Goal: Task Accomplishment & Management: Manage account settings

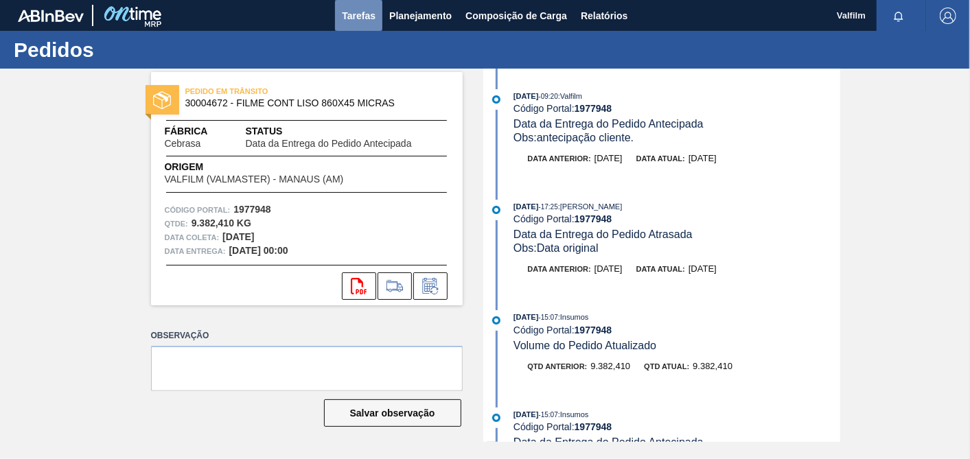
click at [364, 14] on span "Tarefas" at bounding box center [359, 16] width 34 height 16
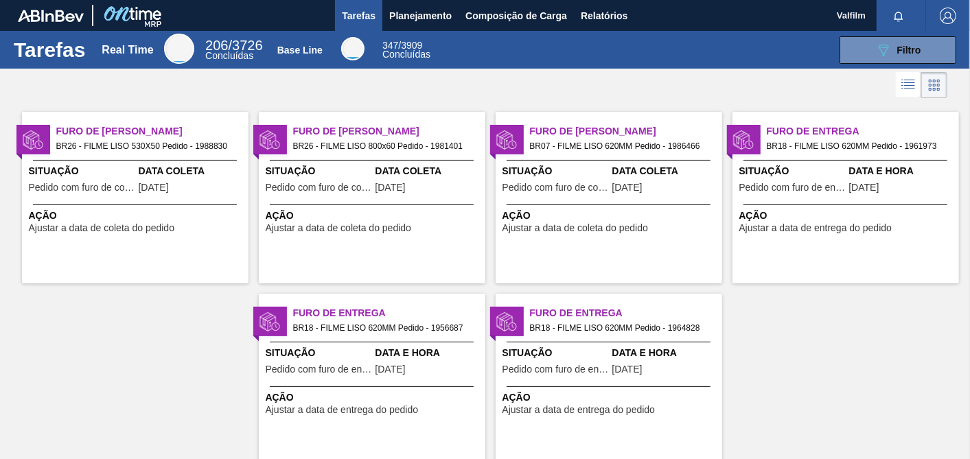
click at [197, 205] on div at bounding box center [135, 205] width 204 height 1
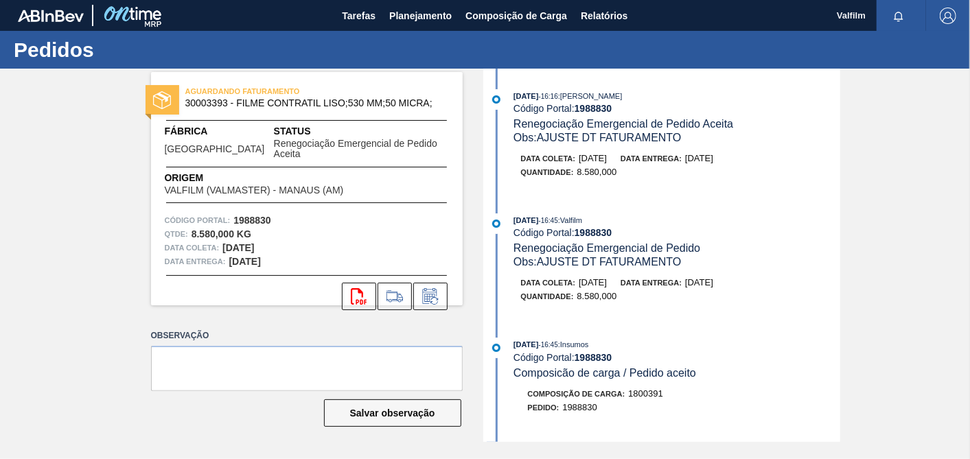
click at [876, 167] on div "AGUARDANDO FATURAMENTO 30003393 - FILME CONTRATIL LISO;530 MM;50 MICRA; Fábrica…" at bounding box center [485, 255] width 970 height 373
click at [436, 288] on icon at bounding box center [430, 296] width 22 height 16
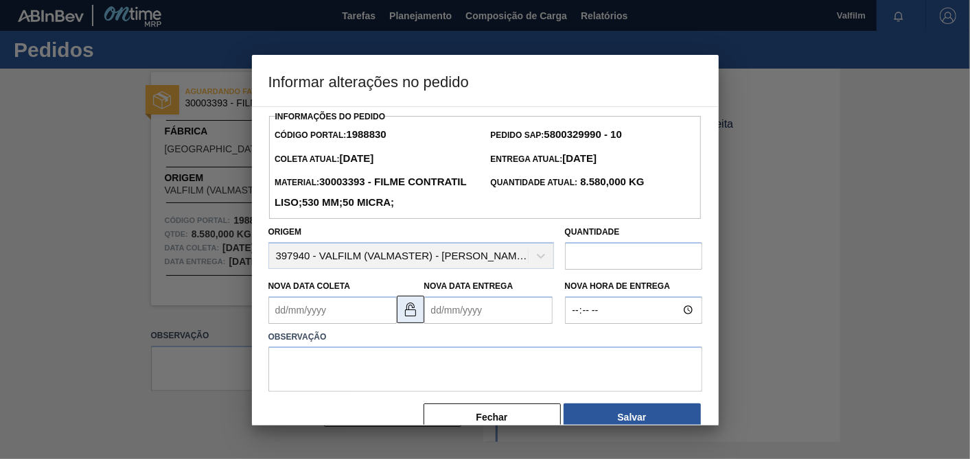
click at [402, 318] on img at bounding box center [410, 309] width 16 height 16
click at [406, 318] on img at bounding box center [410, 309] width 16 height 16
click at [369, 324] on Coleta "Nova Data Coleta" at bounding box center [332, 309] width 128 height 27
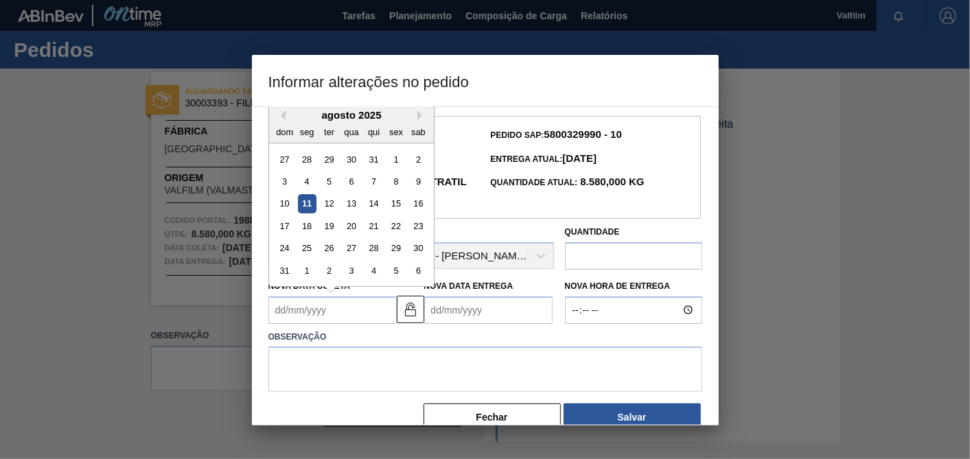
type Coleta "[DATE]"
click at [480, 324] on Entrega "Nova Data Entrega" at bounding box center [488, 309] width 128 height 27
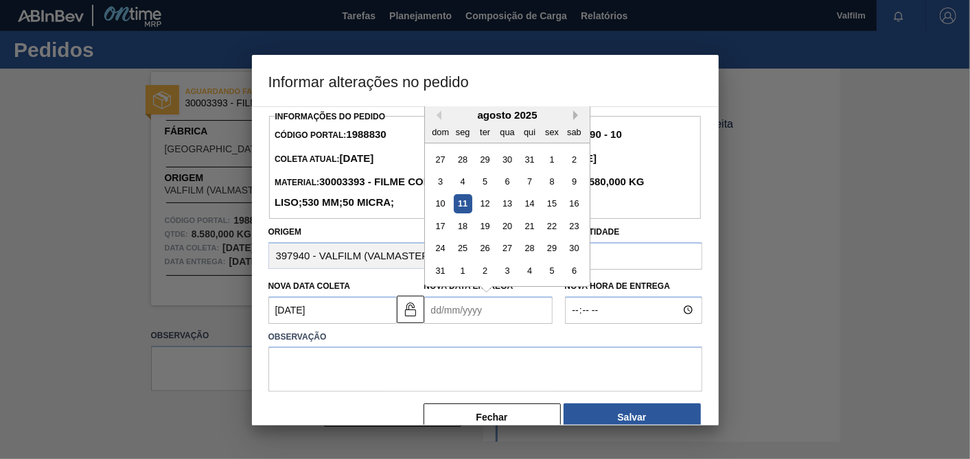
click at [580, 120] on button "Next Month" at bounding box center [578, 115] width 10 height 10
click at [549, 213] on div "19" at bounding box center [551, 203] width 19 height 19
type Entrega "[DATE]"
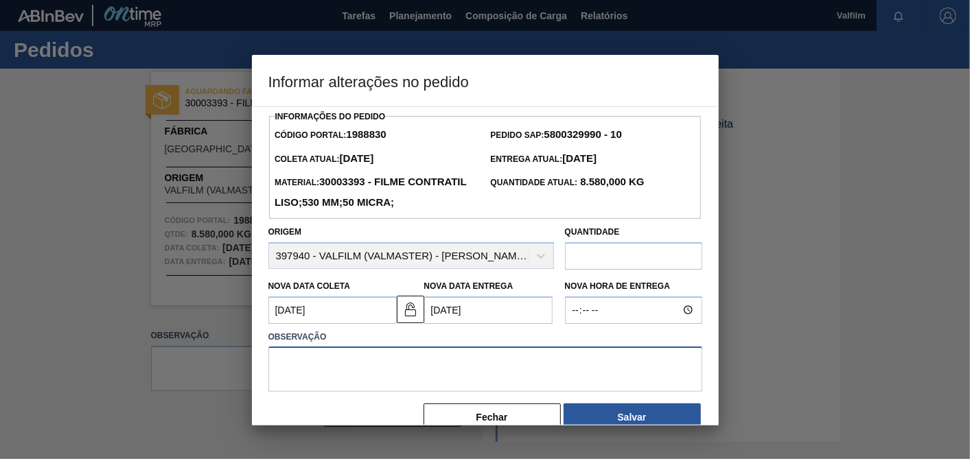
click at [525, 384] on textarea at bounding box center [485, 369] width 434 height 45
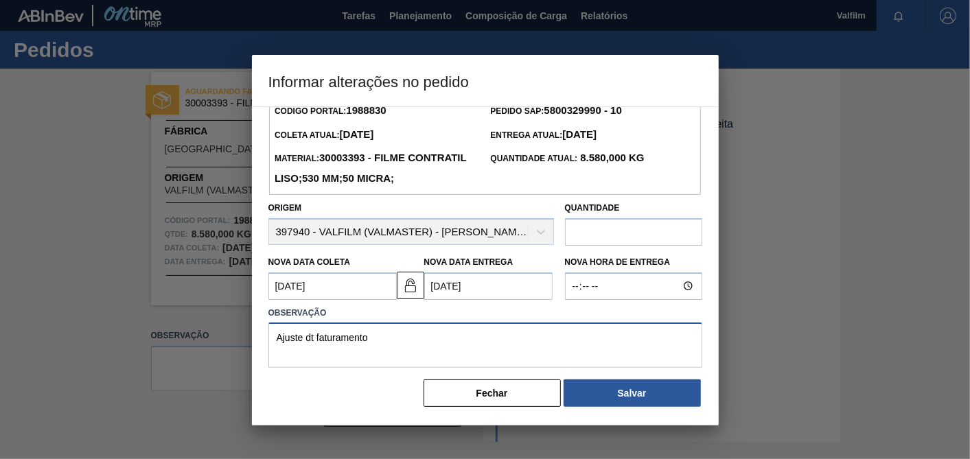
type textarea "Ajuste dt faturamento"
click at [666, 410] on div "Informações do Pedido Código Portal: 1988830 Pedido SAP: 5800329990 - 10 Coleta…" at bounding box center [485, 265] width 467 height 319
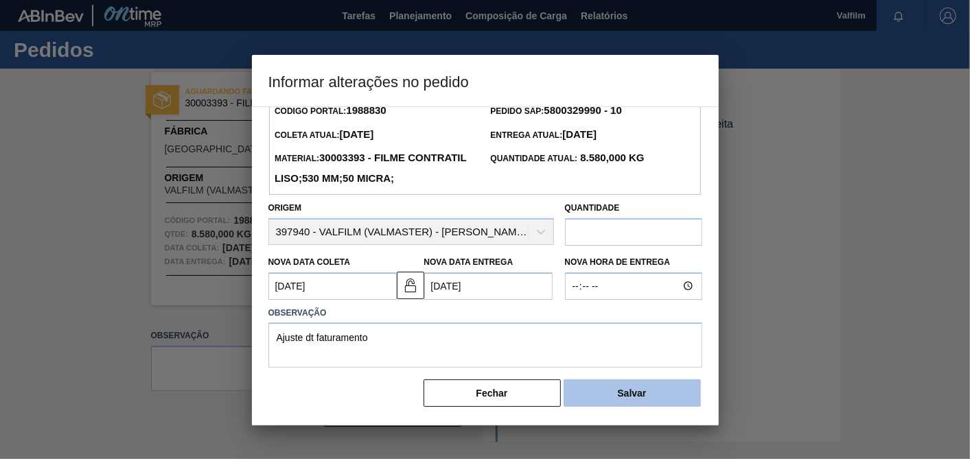
click at [661, 395] on button "Salvar" at bounding box center [631, 393] width 137 height 27
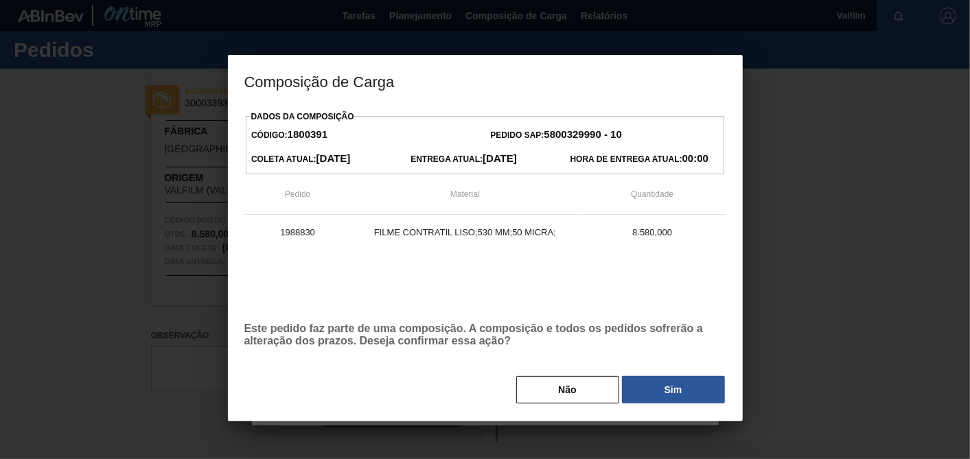
click at [676, 375] on div "Dados da Composição Código: 1800391 Pedido SAP: 5800329990 - 10 Coleta Atual: […" at bounding box center [485, 256] width 482 height 298
click at [673, 382] on button "Sim" at bounding box center [673, 389] width 103 height 27
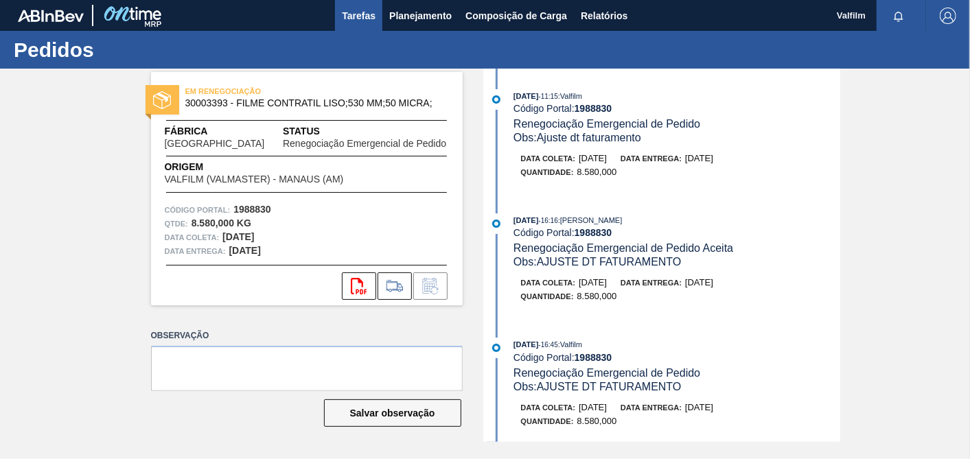
click at [371, 14] on span "Tarefas" at bounding box center [359, 16] width 34 height 16
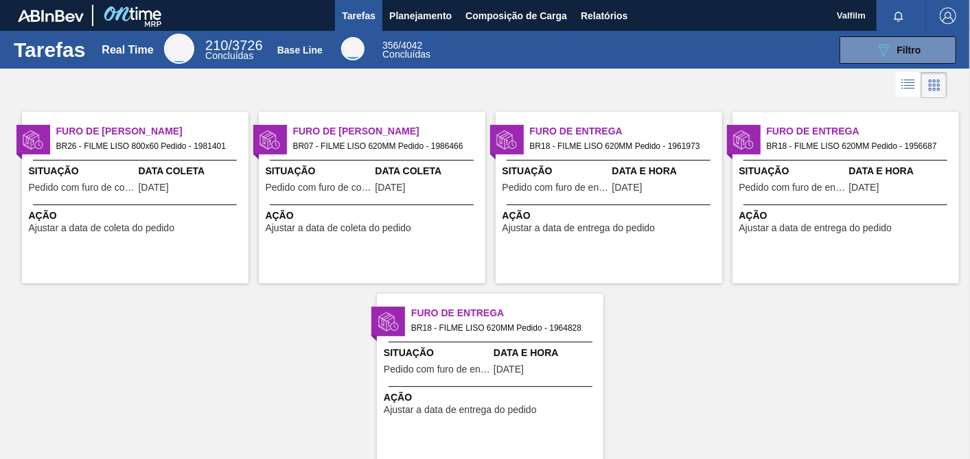
click at [188, 156] on div "Furo de Coleta BR26 - FILME LISO 800x60 Pedido - 1981401 Situação Pedido com fu…" at bounding box center [135, 198] width 226 height 172
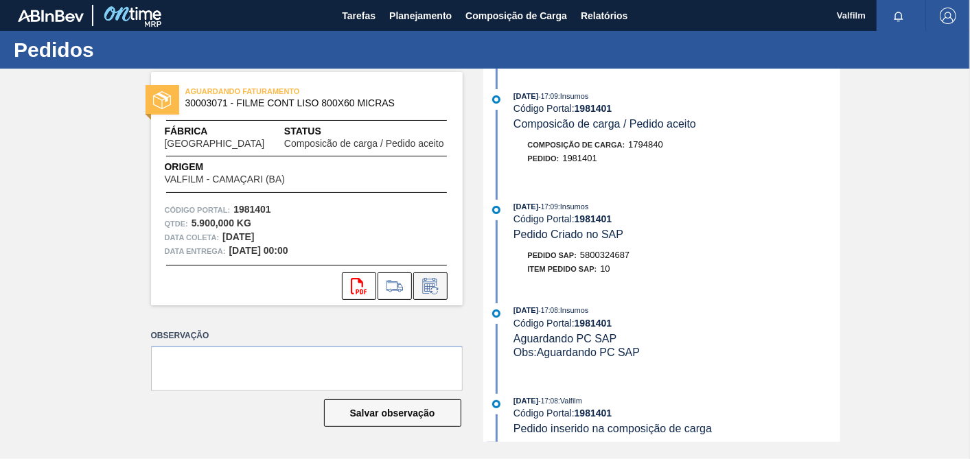
click at [434, 277] on button at bounding box center [430, 285] width 34 height 27
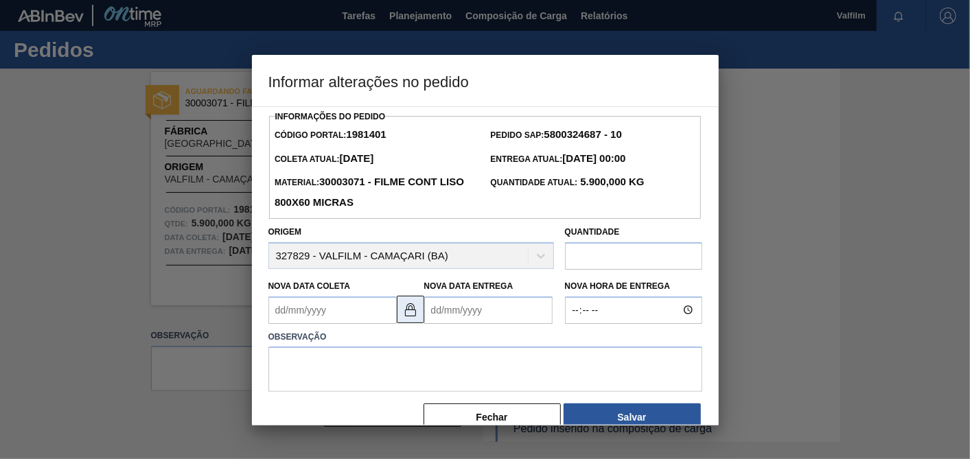
click at [400, 316] on button at bounding box center [410, 309] width 27 height 27
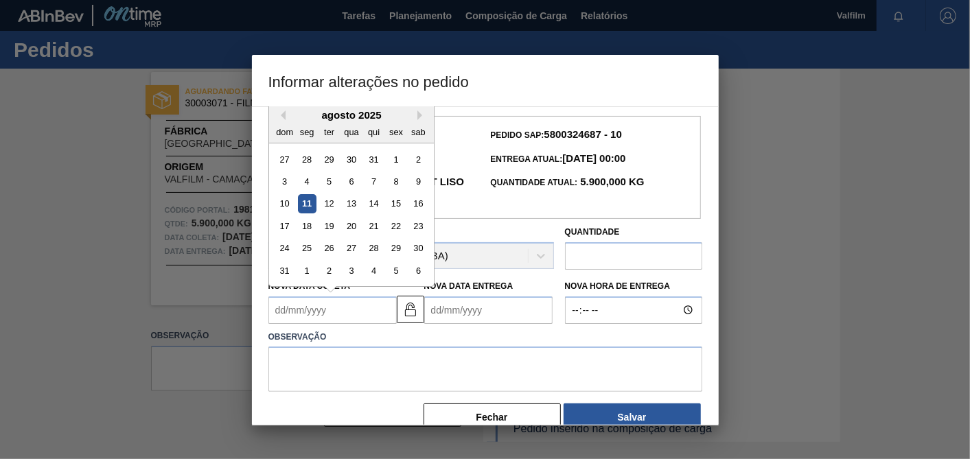
click at [347, 316] on Coleta "Nova Data Coleta" at bounding box center [332, 309] width 128 height 27
type Coleta "[DATE]"
click at [472, 303] on Entrega "Nova Data Entrega" at bounding box center [488, 309] width 128 height 27
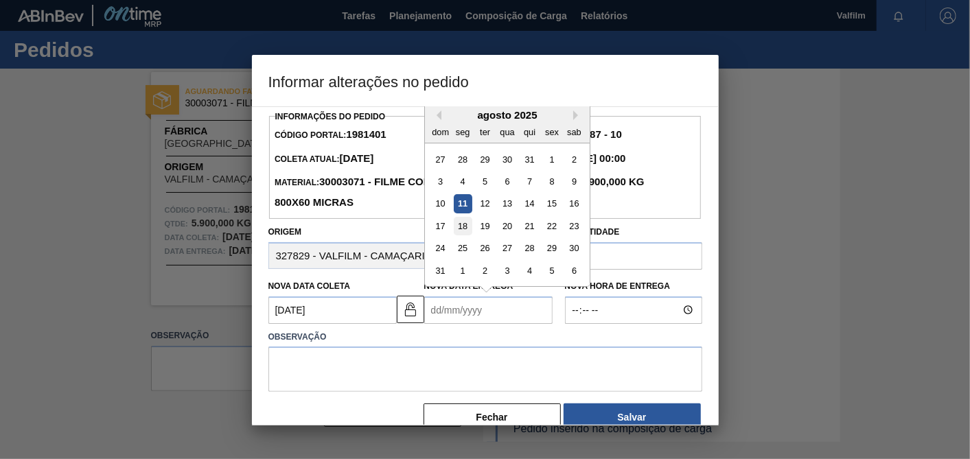
click at [458, 223] on div "18" at bounding box center [462, 226] width 19 height 19
type Entrega "[DATE]"
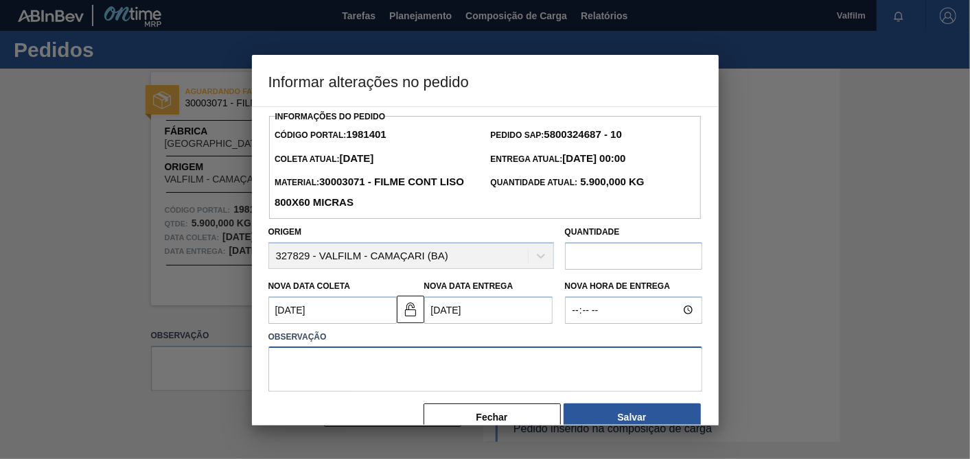
click at [471, 378] on textarea at bounding box center [485, 369] width 434 height 45
type textarea "Ajuste dt faturamento"
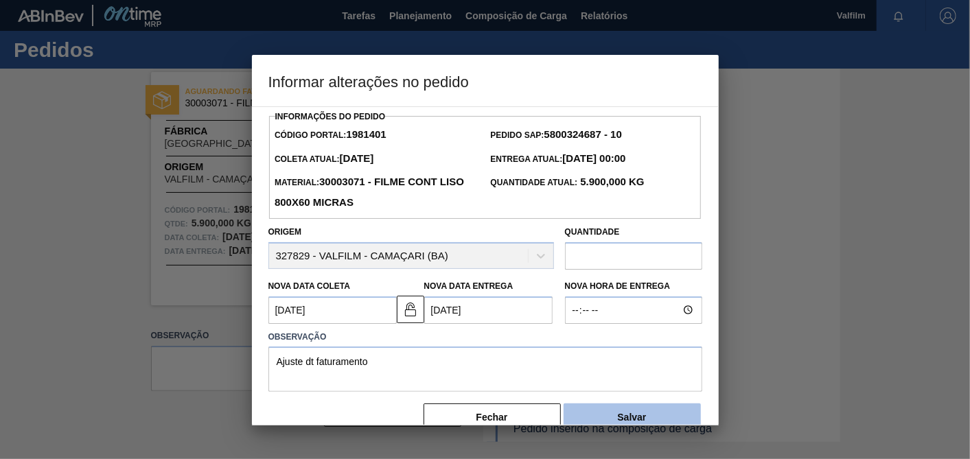
click at [603, 412] on button "Salvar" at bounding box center [631, 417] width 137 height 27
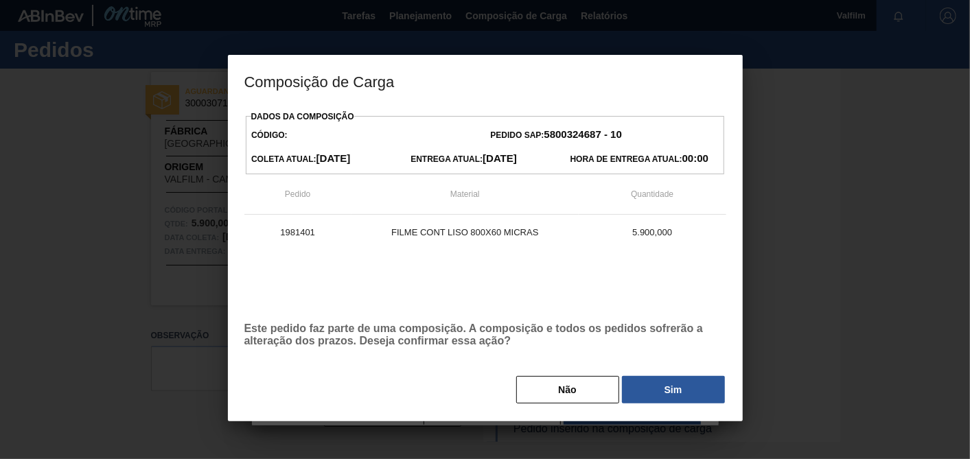
click at [637, 376] on div "Não Sim" at bounding box center [485, 390] width 482 height 30
click at [661, 390] on button "Sim" at bounding box center [673, 389] width 103 height 27
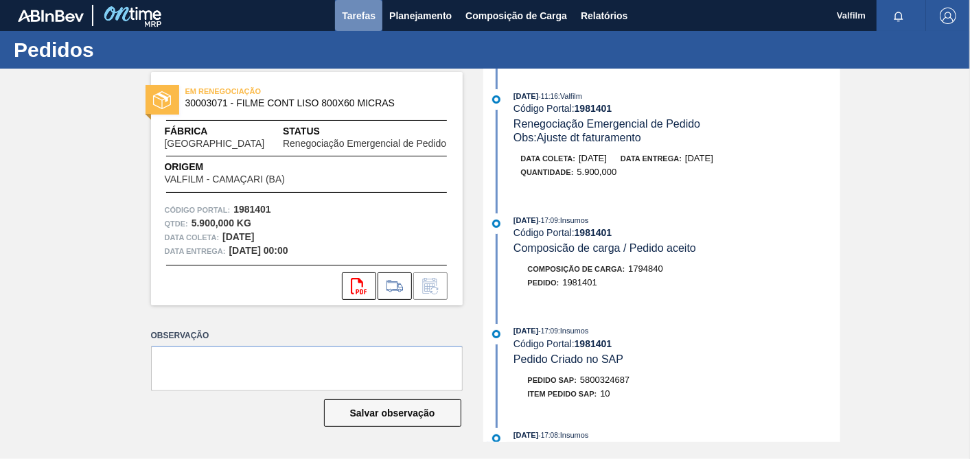
click at [351, 16] on span "Tarefas" at bounding box center [359, 16] width 34 height 16
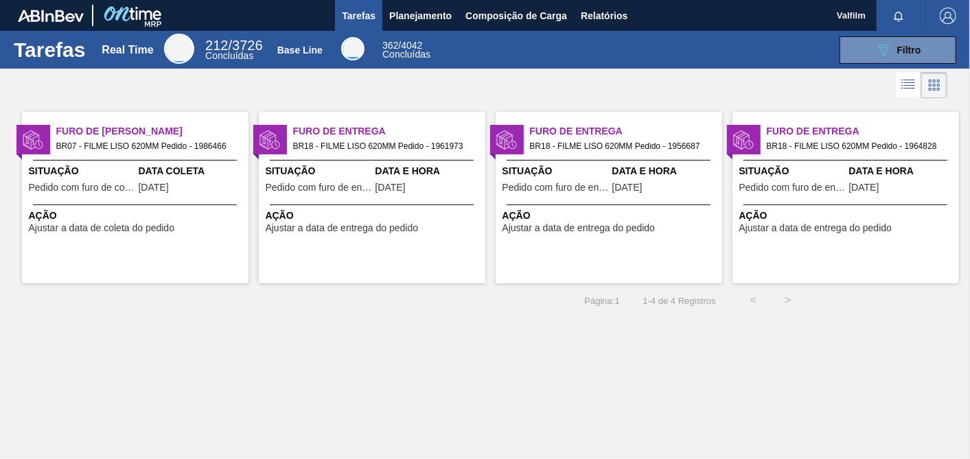
click at [169, 190] on span "[DATE]" at bounding box center [154, 188] width 30 height 10
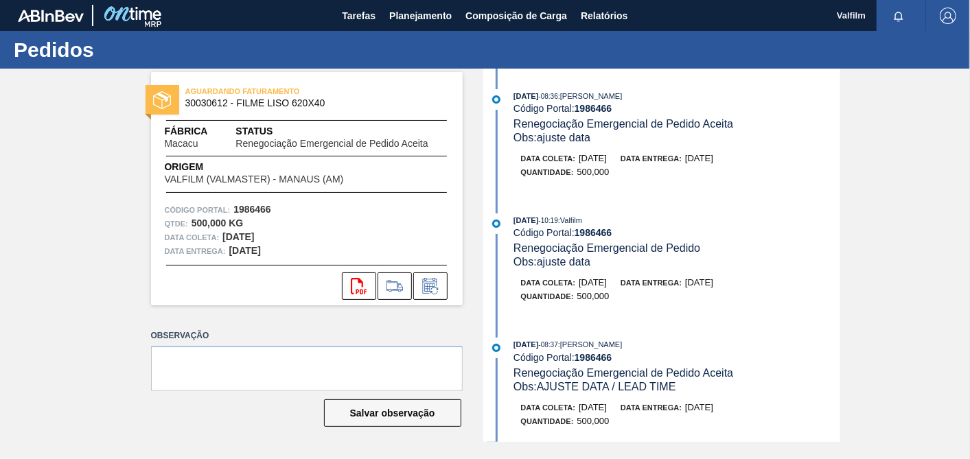
click at [605, 106] on strong "1986466" at bounding box center [593, 108] width 38 height 11
copy strong "1986466"
click at [427, 288] on icon at bounding box center [429, 287] width 10 height 8
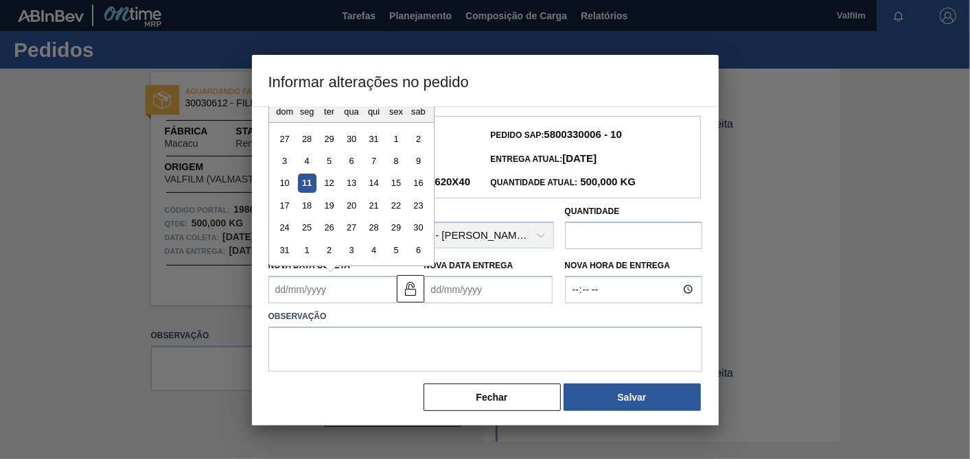
click at [382, 303] on Coleta "Nova Data Coleta" at bounding box center [332, 289] width 128 height 27
type Coleta "[DATE]"
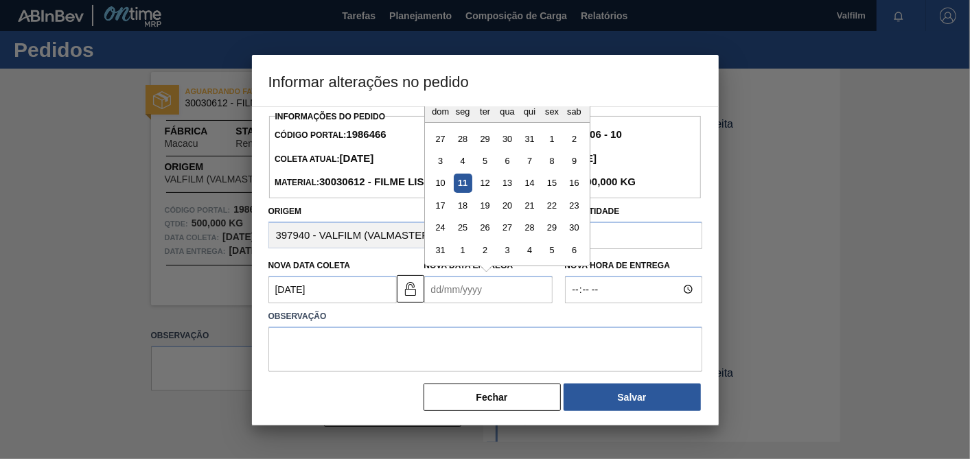
click at [487, 303] on Entrega "Nova Data Entrega" at bounding box center [488, 289] width 128 height 27
click at [555, 192] on div "15" at bounding box center [551, 183] width 19 height 19
type Entrega "[DATE]"
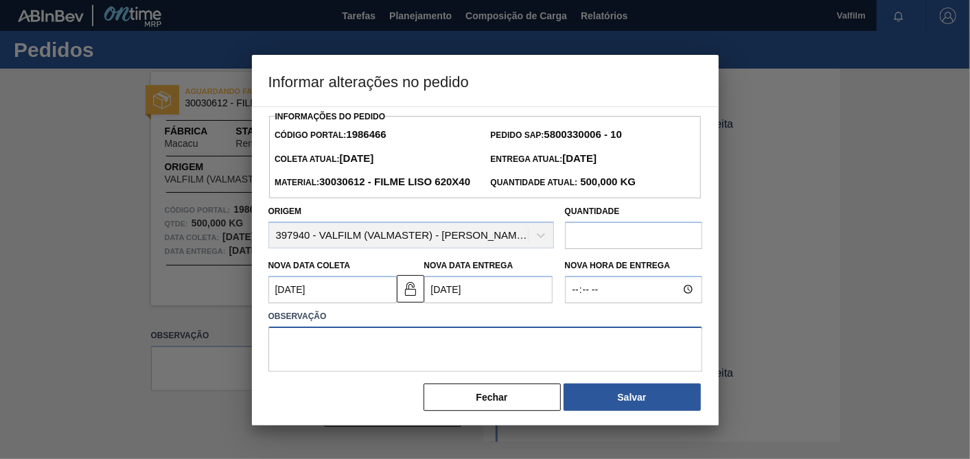
click at [504, 357] on textarea at bounding box center [485, 349] width 434 height 45
type textarea "Ajuste datas"
click at [511, 303] on Entrega "[DATE]" at bounding box center [488, 289] width 128 height 27
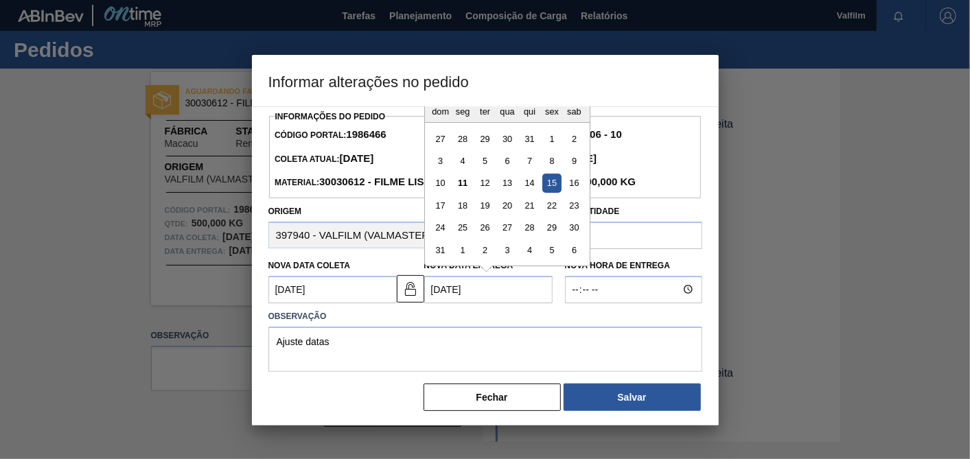
click at [580, 100] on button "Next Month" at bounding box center [578, 95] width 10 height 10
drag, startPoint x: 466, startPoint y: 206, endPoint x: 483, endPoint y: 272, distance: 68.7
click at [465, 192] on div "15" at bounding box center [462, 183] width 19 height 19
type Entrega "[DATE]"
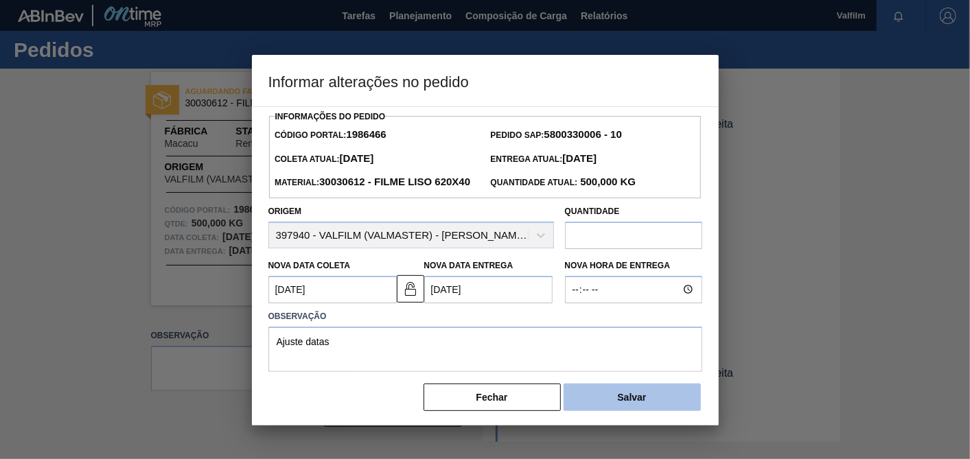
click at [639, 411] on button "Salvar" at bounding box center [631, 397] width 137 height 27
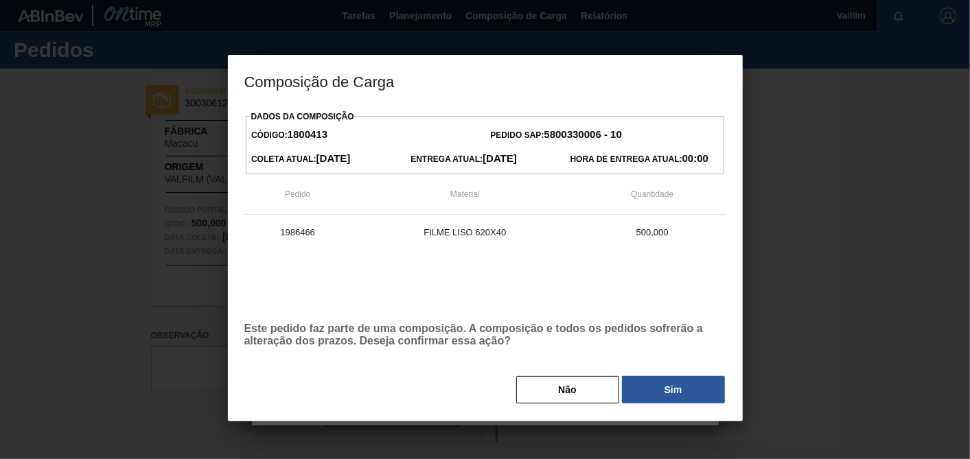
click at [651, 390] on button "Sim" at bounding box center [673, 389] width 103 height 27
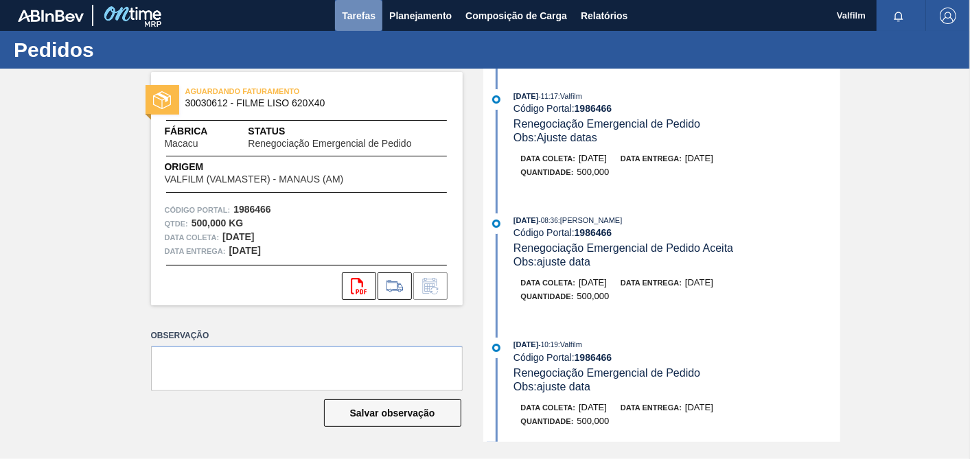
click at [373, 18] on span "Tarefas" at bounding box center [359, 16] width 34 height 16
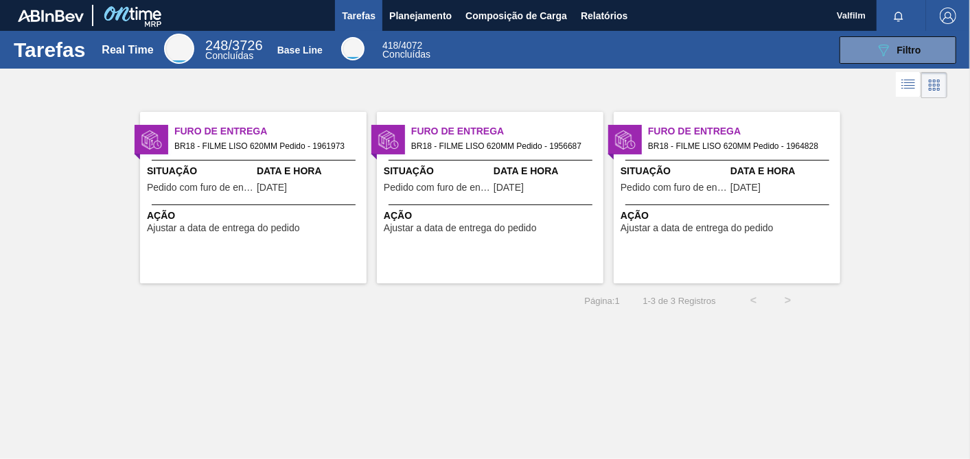
click at [314, 200] on div "Furo de Entrega BR18 - FILME LISO 620MM Pedido - 1961973 Situação Pedido com fu…" at bounding box center [253, 198] width 226 height 172
